Goal: Use online tool/utility: Utilize a website feature to perform a specific function

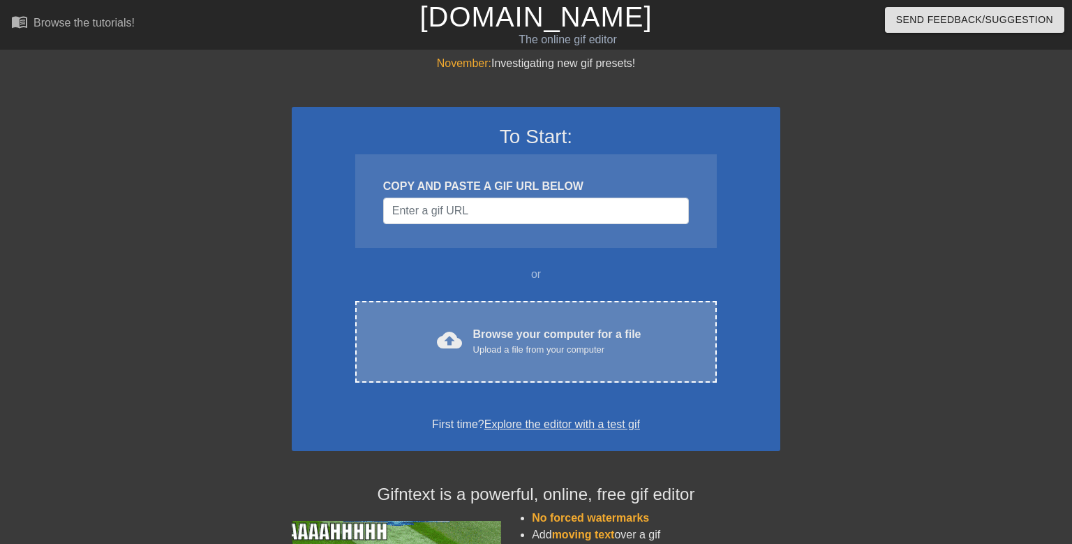
click at [562, 347] on div "Upload a file from your computer" at bounding box center [557, 350] width 168 height 14
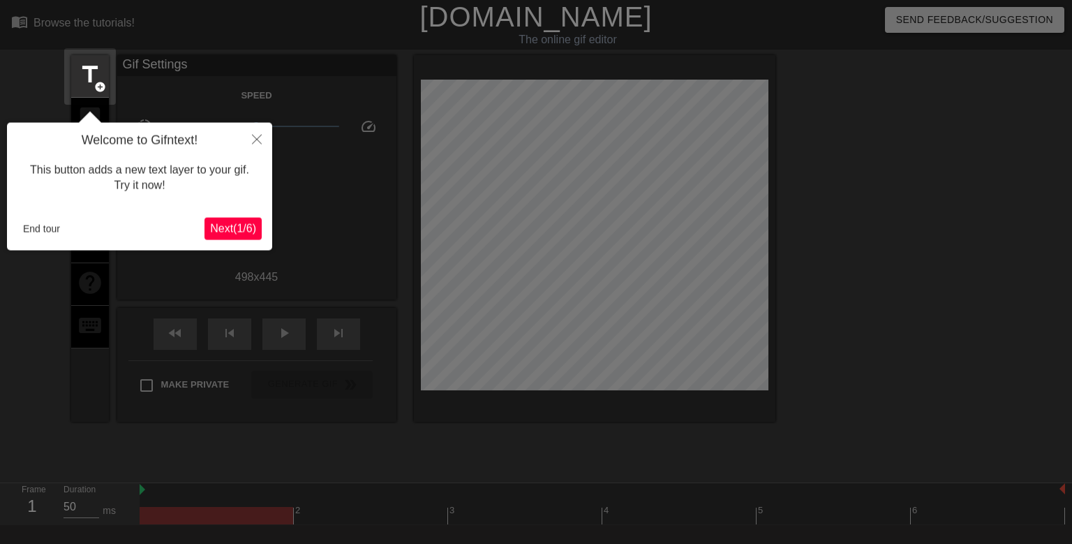
scroll to position [34, 0]
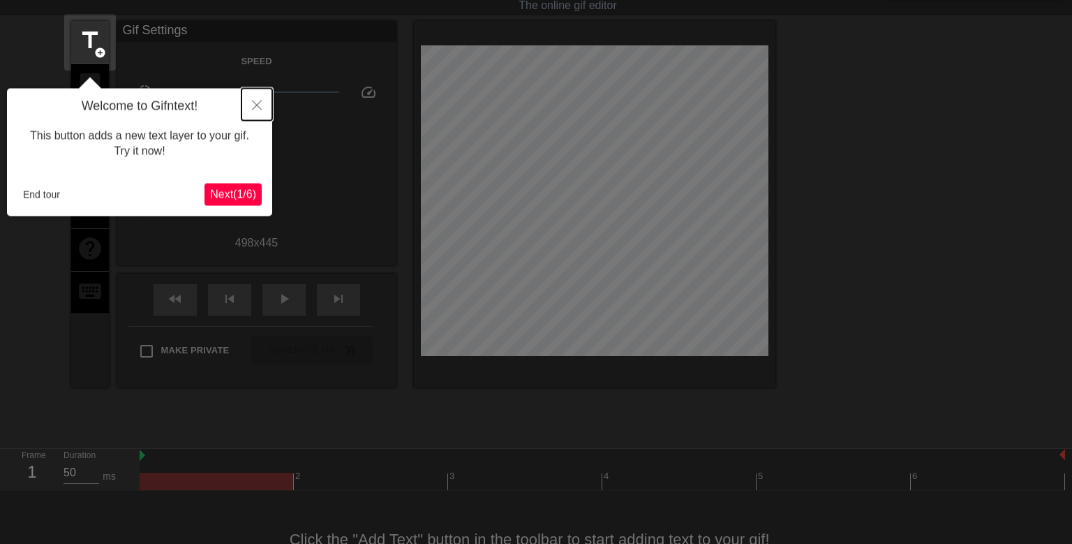
click at [260, 99] on button "Close" at bounding box center [256, 105] width 31 height 32
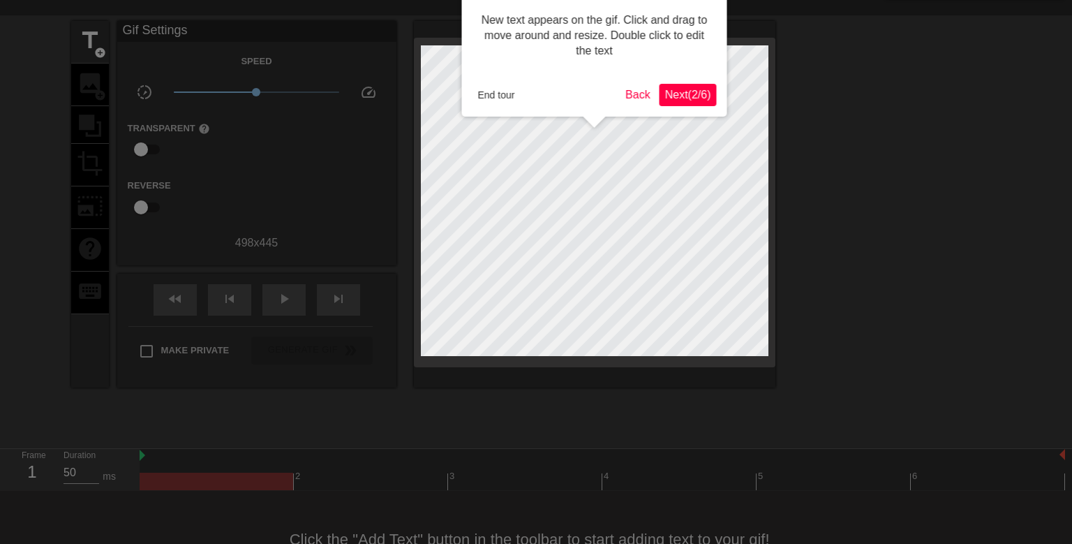
scroll to position [0, 0]
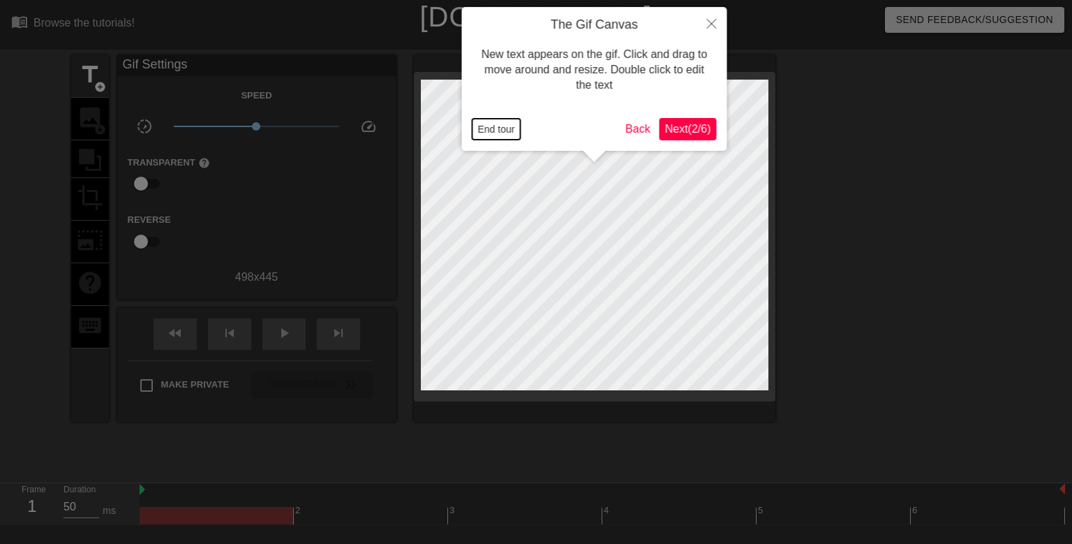
click at [498, 128] on button "End tour" at bounding box center [497, 129] width 48 height 21
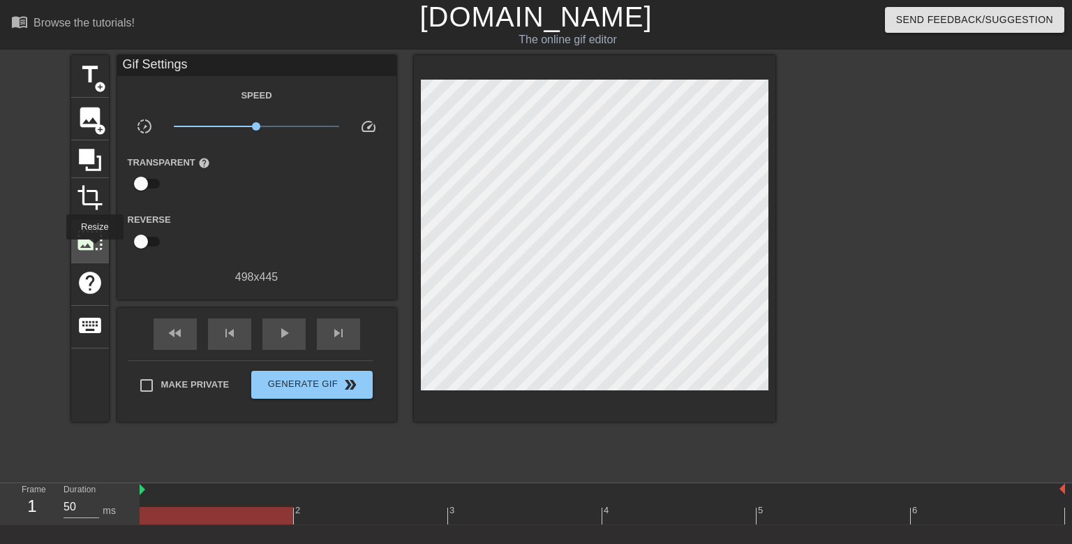
click at [95, 249] on span "photo_size_select_large" at bounding box center [90, 240] width 27 height 27
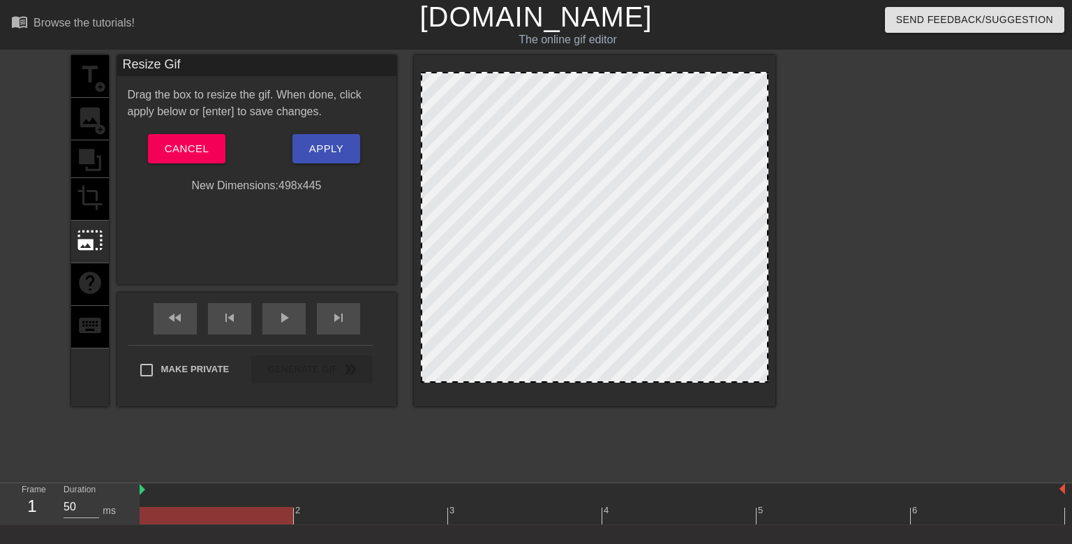
drag, startPoint x: 766, startPoint y: 77, endPoint x: 891, endPoint y: 33, distance: 131.8
click at [891, 33] on div "menu_book Browse the tutorials! [DOMAIN_NAME] The online gif editor Send Feedba…" at bounding box center [536, 311] width 1072 height 622
drag, startPoint x: 429, startPoint y: 378, endPoint x: 500, endPoint y: 514, distance: 153.9
click at [500, 514] on div "menu_book Browse the tutorials! [DOMAIN_NAME] The online gif editor Send Feedba…" at bounding box center [536, 311] width 1072 height 622
drag, startPoint x: 764, startPoint y: 74, endPoint x: 1069, endPoint y: 307, distance: 383.3
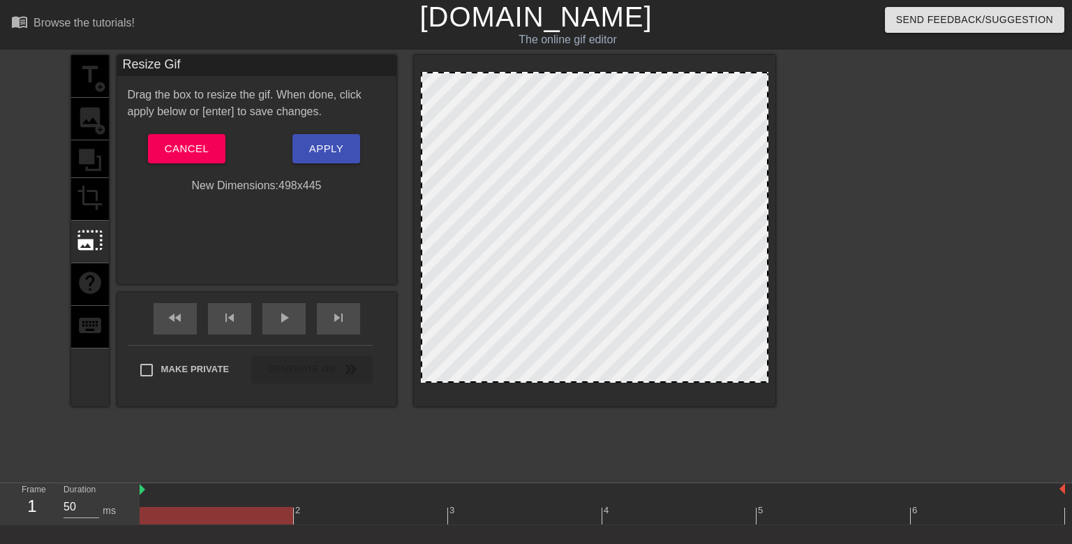
click at [1069, 307] on html "menu_book Browse the tutorials! [DOMAIN_NAME] The online gif editor Send Feedba…" at bounding box center [536, 311] width 1072 height 622
click at [97, 194] on div "title add_circle image add_circle crop photo_size_select_large help keyboard" at bounding box center [90, 230] width 38 height 351
click at [210, 156] on button "Cancel" at bounding box center [186, 148] width 77 height 29
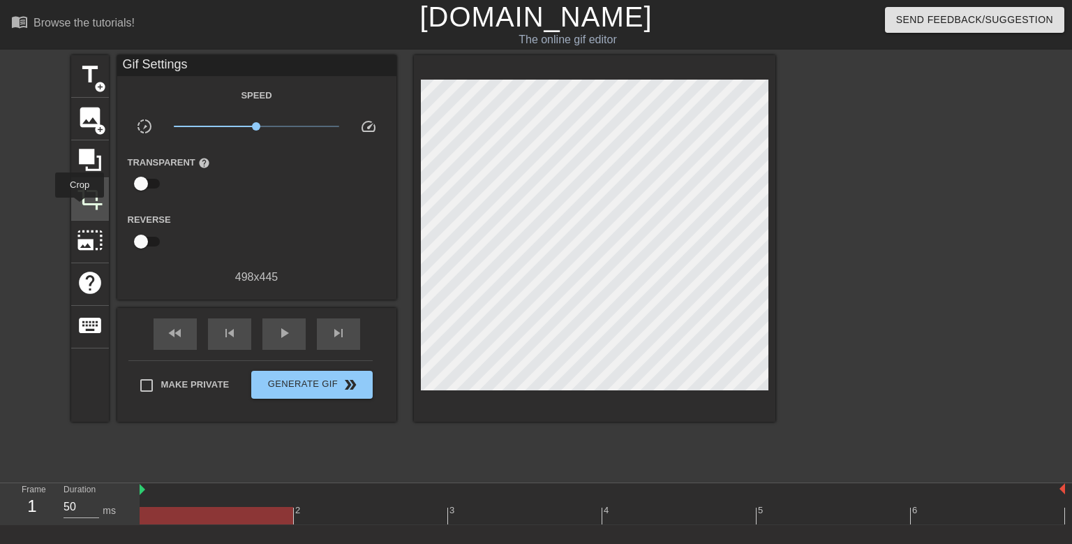
click at [80, 207] on span "crop" at bounding box center [90, 197] width 27 height 27
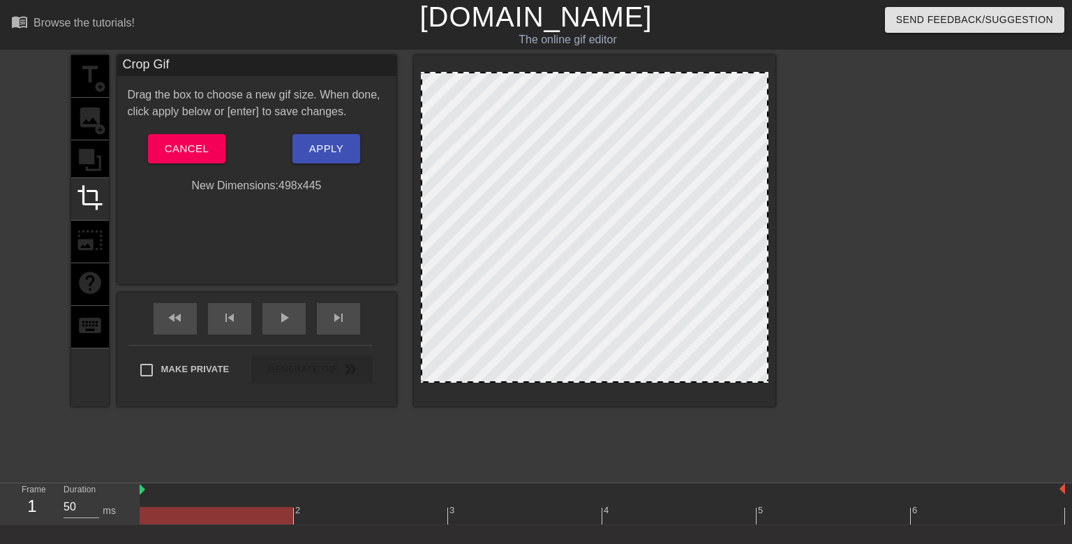
drag, startPoint x: 459, startPoint y: 382, endPoint x: 447, endPoint y: 447, distance: 66.0
click at [447, 447] on div "title add_circle image add_circle crop photo_size_select_large help keyboard Cr…" at bounding box center [423, 264] width 704 height 419
drag, startPoint x: 430, startPoint y: 382, endPoint x: 405, endPoint y: 433, distance: 57.4
click at [405, 433] on div "title add_circle image add_circle crop photo_size_select_large help keyboard Cr…" at bounding box center [423, 264] width 704 height 419
click at [200, 142] on span "Cancel" at bounding box center [187, 149] width 44 height 18
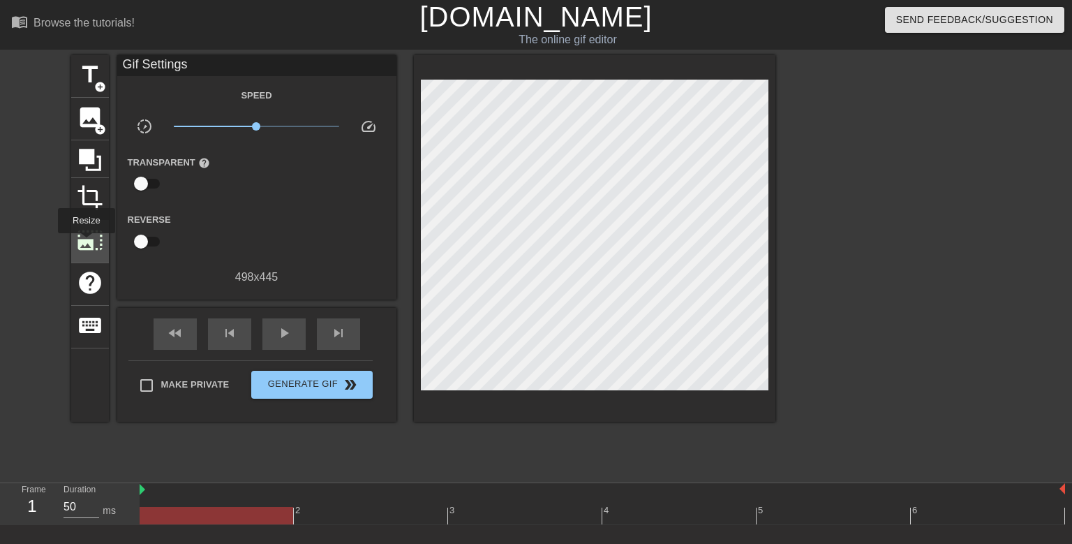
click at [87, 243] on span "photo_size_select_large" at bounding box center [90, 240] width 27 height 27
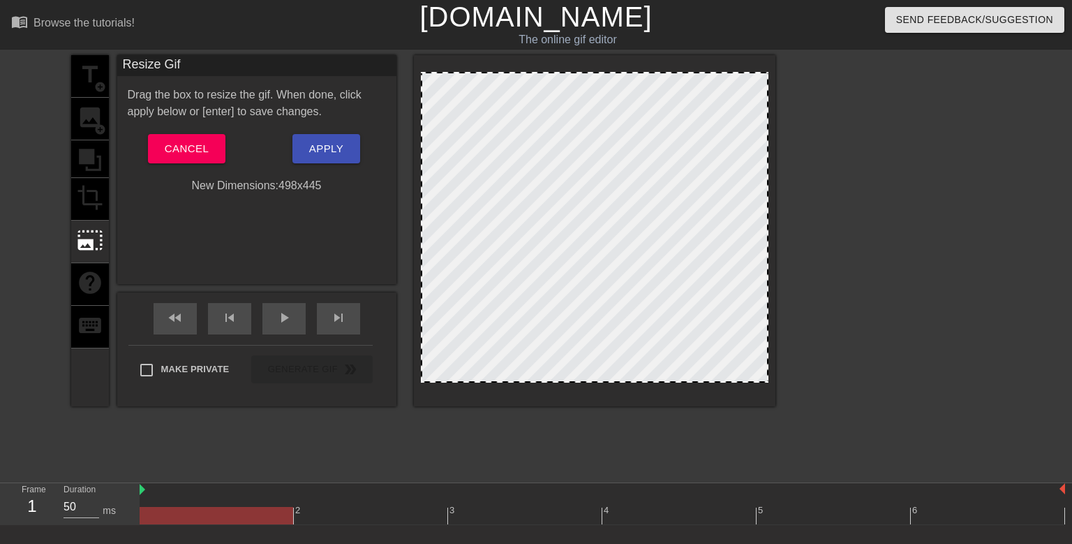
click at [87, 162] on div "title add_circle image add_circle crop photo_size_select_large help keyboard" at bounding box center [90, 230] width 38 height 351
click at [170, 144] on span "Cancel" at bounding box center [187, 149] width 44 height 18
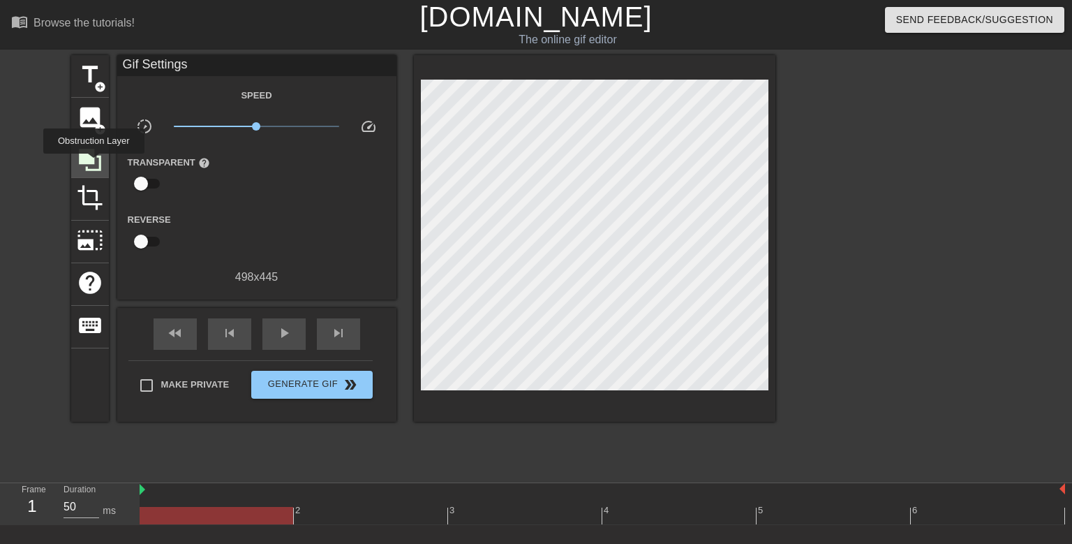
click at [94, 163] on icon at bounding box center [90, 160] width 22 height 22
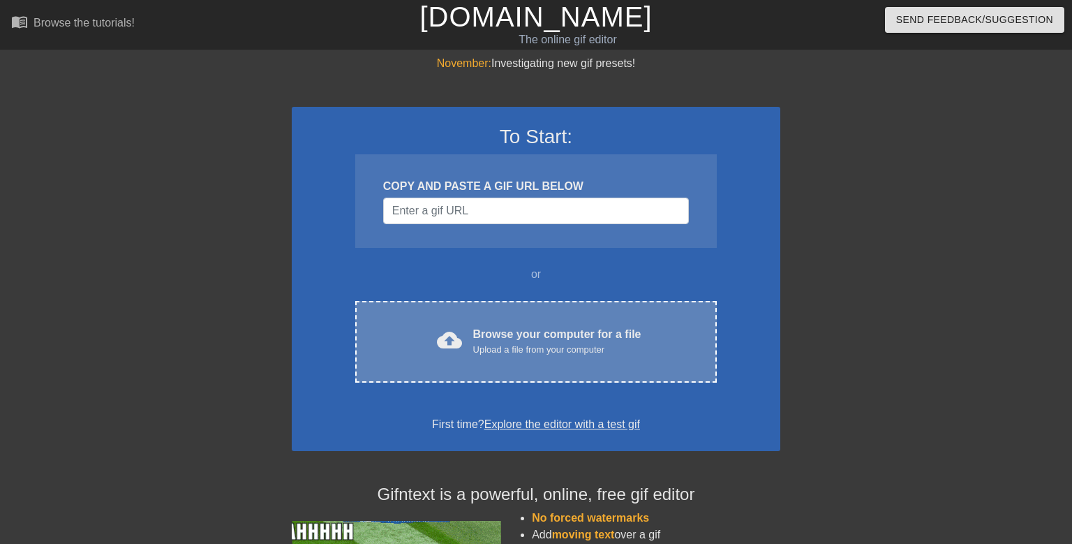
click at [438, 358] on div "cloud_upload Browse your computer for a file Upload a file from your computer C…" at bounding box center [536, 342] width 362 height 82
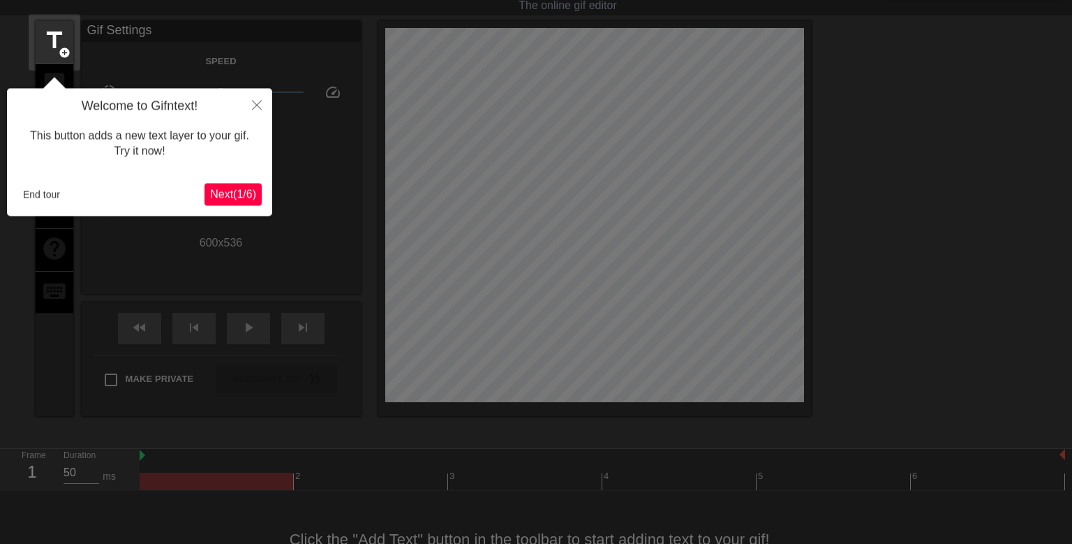
scroll to position [81, 0]
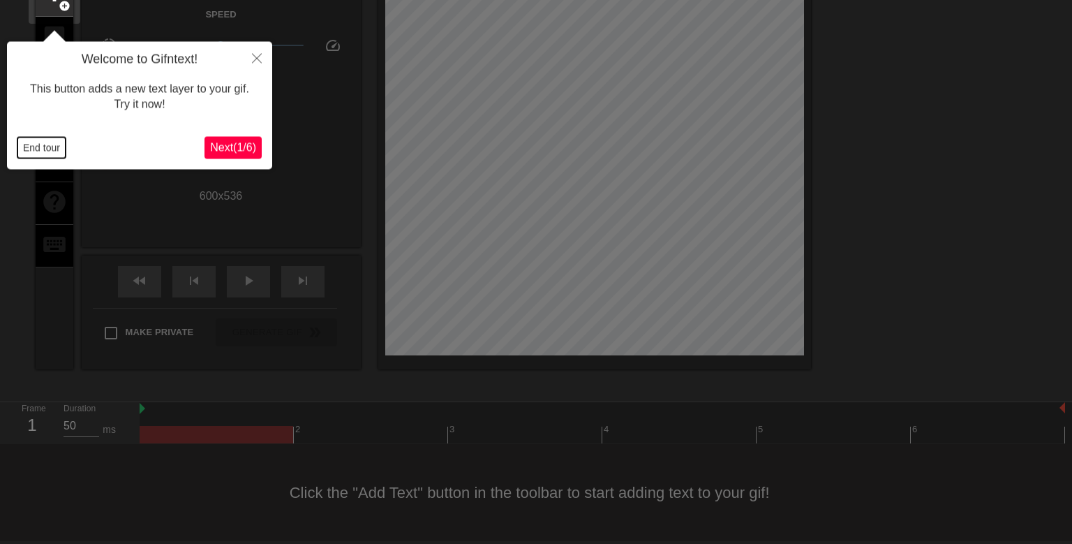
click at [31, 140] on button "End tour" at bounding box center [41, 148] width 48 height 21
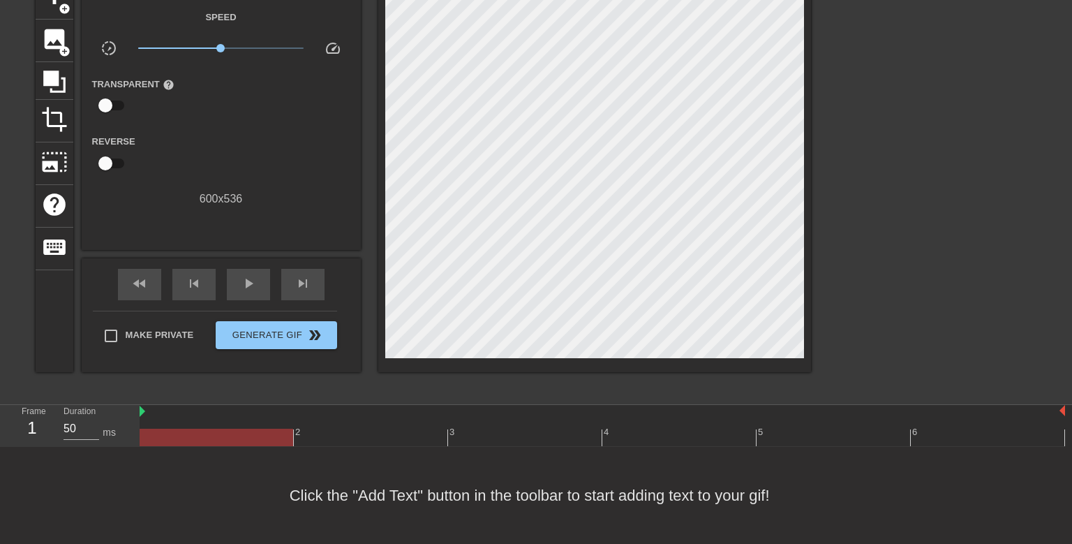
scroll to position [0, 0]
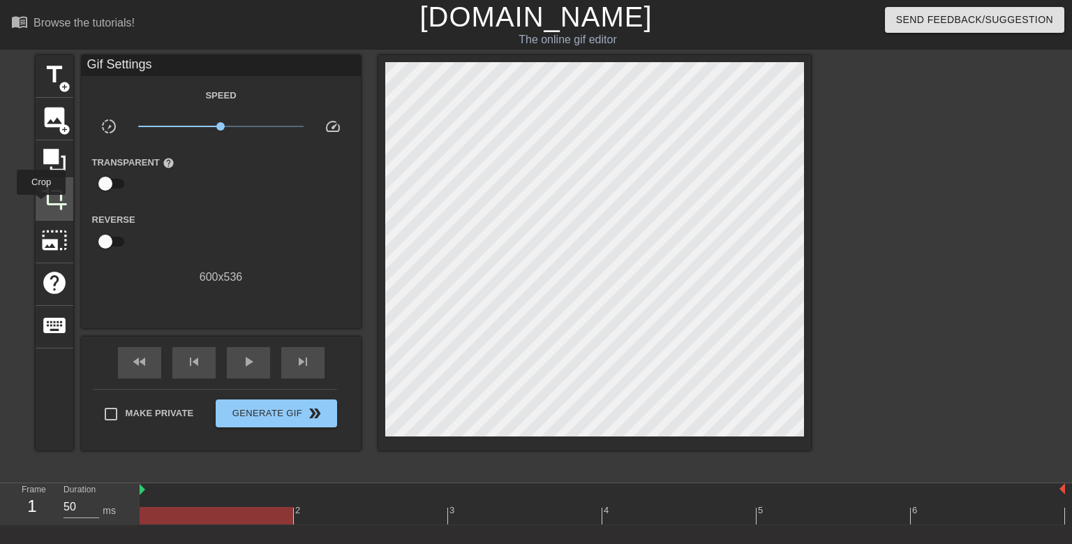
click at [41, 205] on span "crop" at bounding box center [54, 197] width 27 height 27
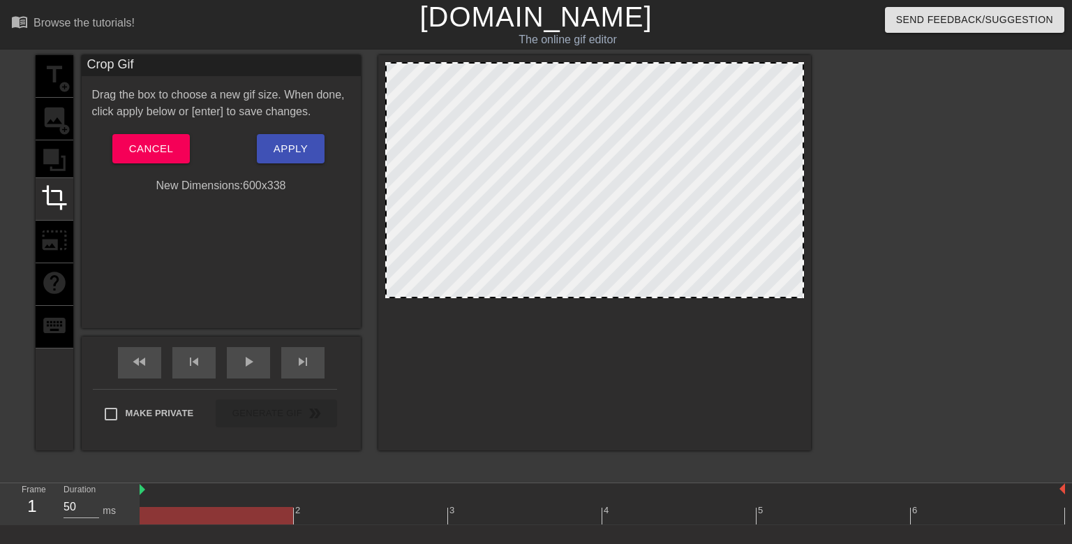
drag, startPoint x: 595, startPoint y: 436, endPoint x: 553, endPoint y: 297, distance: 144.2
click at [553, 297] on div at bounding box center [595, 296] width 416 height 7
click at [292, 141] on span "Apply" at bounding box center [291, 149] width 34 height 18
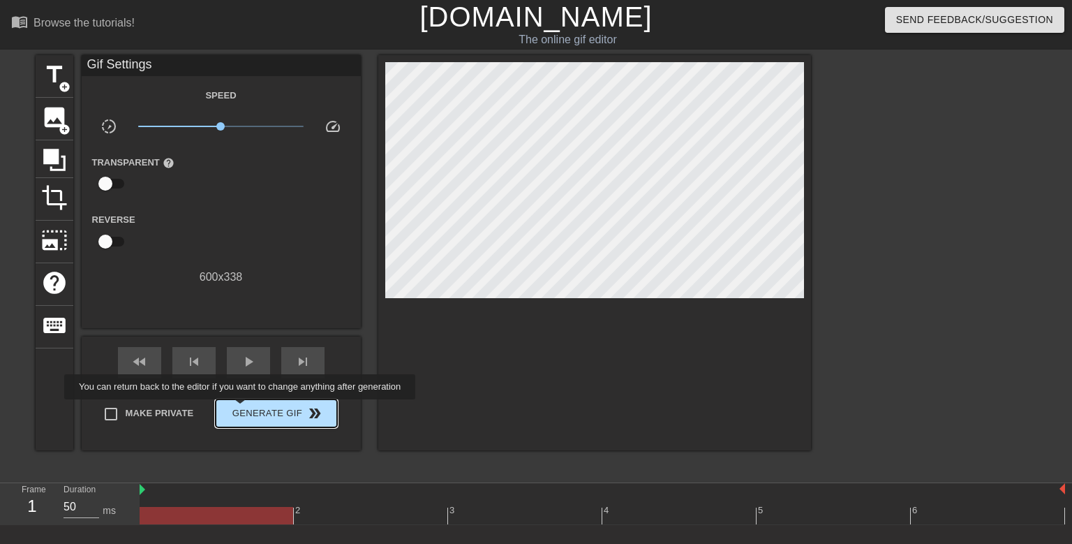
click at [239, 406] on span "Generate Gif double_arrow" at bounding box center [276, 413] width 110 height 17
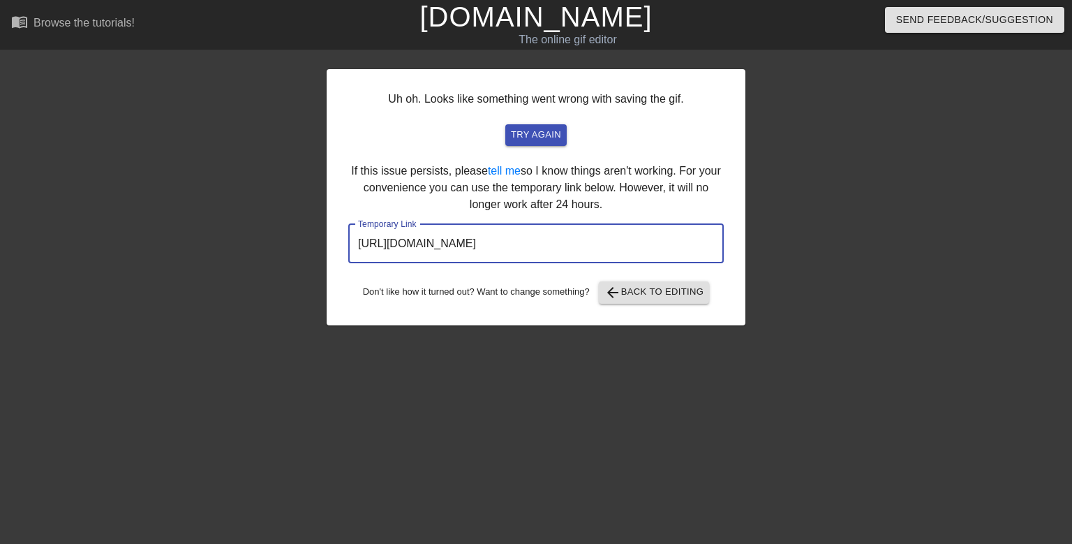
click at [561, 244] on input "https://www.gifntext.com/temp_generations/QNNeUFwy.gif" at bounding box center [536, 243] width 376 height 39
